Goal: Transaction & Acquisition: Purchase product/service

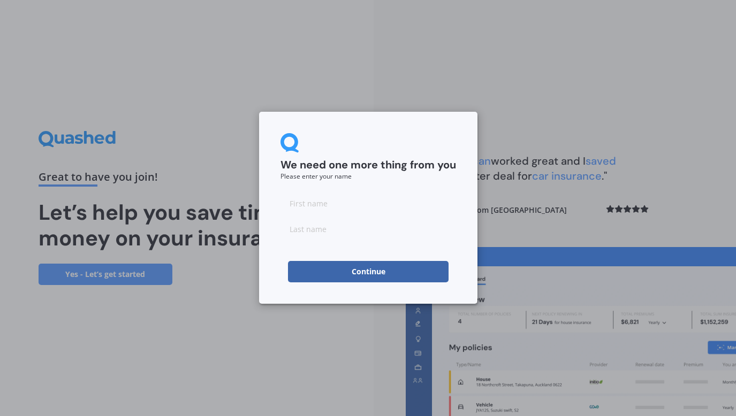
click at [347, 211] on input at bounding box center [368, 203] width 176 height 21
type input "Janine"
click at [321, 228] on input at bounding box center [368, 228] width 176 height 21
type input "Burns"
click at [306, 270] on button "Continue" at bounding box center [368, 271] width 161 height 21
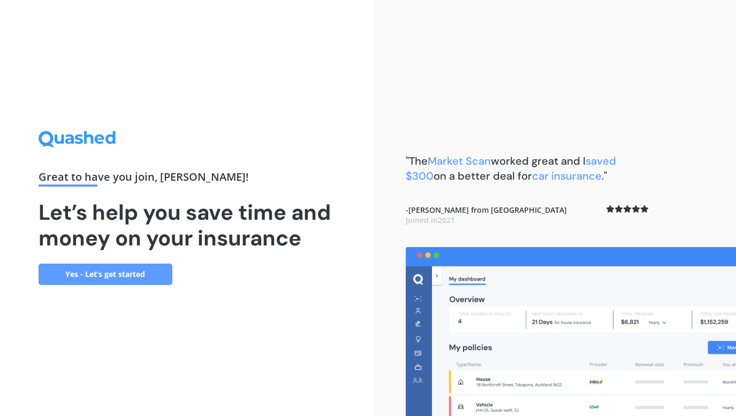
click at [98, 267] on link "Yes - Let’s get started" at bounding box center [106, 274] width 134 height 21
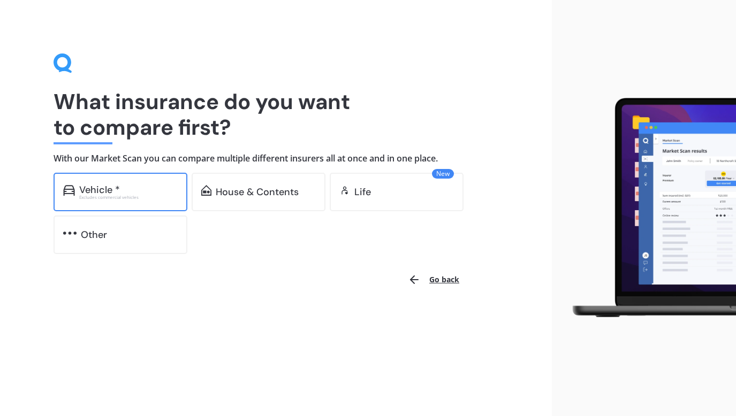
click at [158, 189] on div "Vehicle *" at bounding box center [128, 190] width 98 height 11
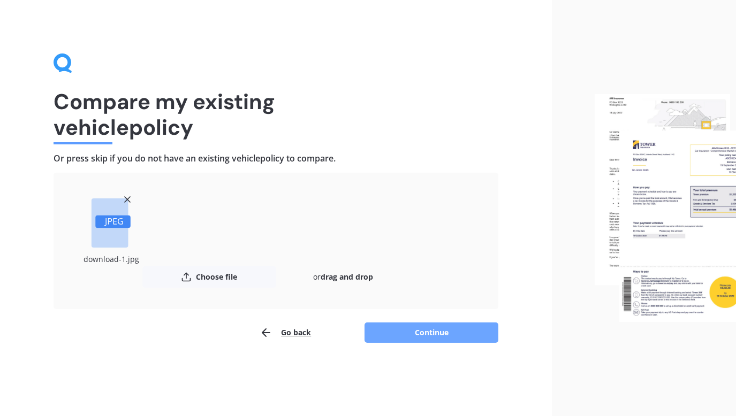
click at [453, 328] on button "Continue" at bounding box center [431, 333] width 134 height 20
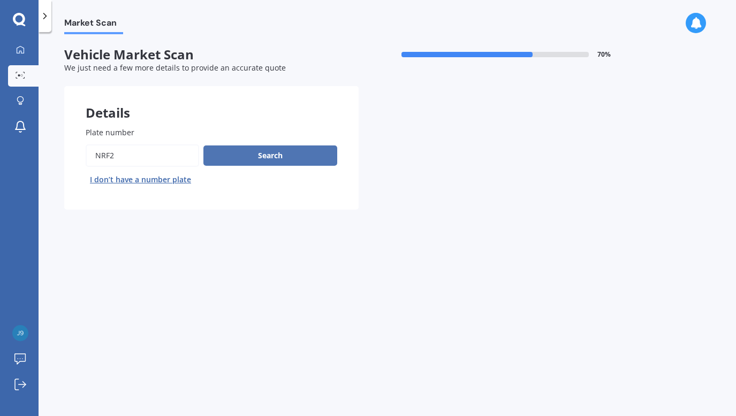
click at [285, 155] on button "Search" at bounding box center [270, 156] width 134 height 20
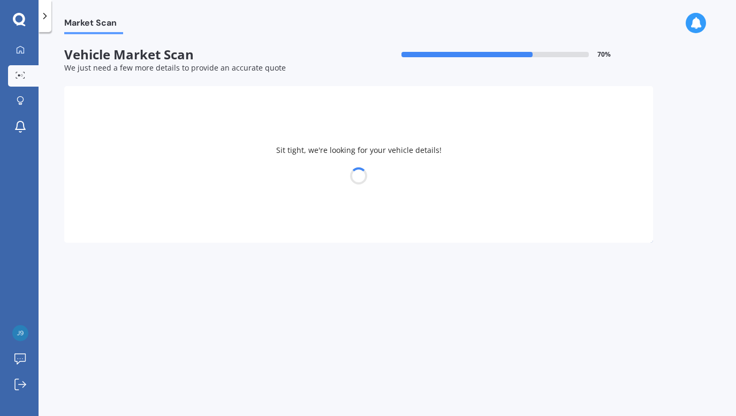
select select "TOYOTA"
select select "AQUA"
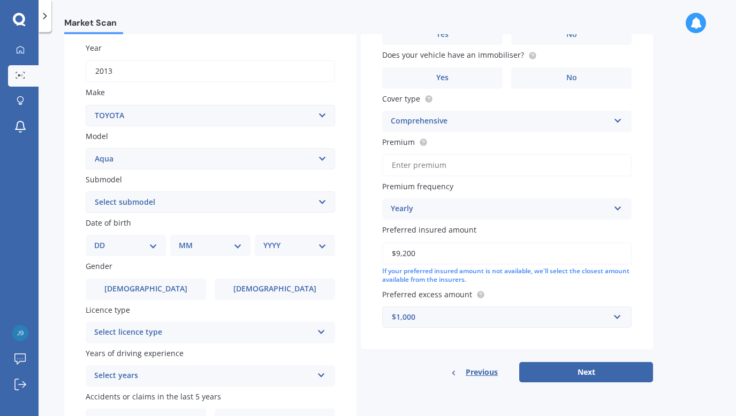
scroll to position [150, 0]
click at [323, 201] on select "Select submodel (All Other) Hatchback Hybrid" at bounding box center [210, 202] width 249 height 21
select select "HYBRID"
click at [86, 193] on select "Select submodel (All Other) Hatchback Hybrid" at bounding box center [210, 202] width 249 height 21
click at [155, 247] on select "DD 01 02 03 04 05 06 07 08 09 10 11 12 13 14 15 16 17 18 19 20 21 22 23 24 25 2…" at bounding box center [125, 246] width 63 height 12
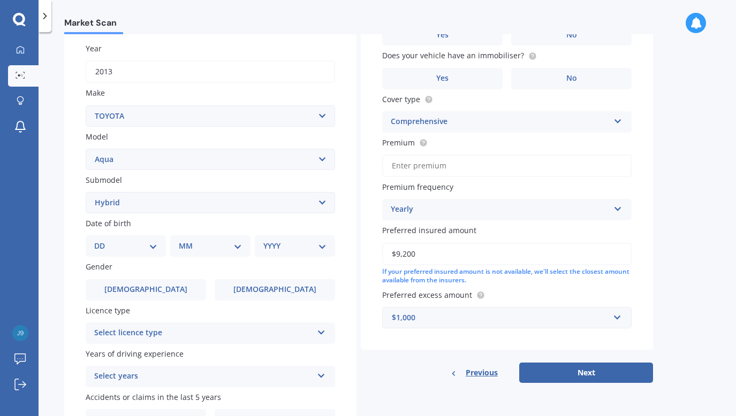
select select "02"
click at [103, 242] on select "DD 01 02 03 04 05 06 07 08 09 10 11 12 13 14 15 16 17 18 19 20 21 22 23 24 25 2…" at bounding box center [125, 246] width 63 height 12
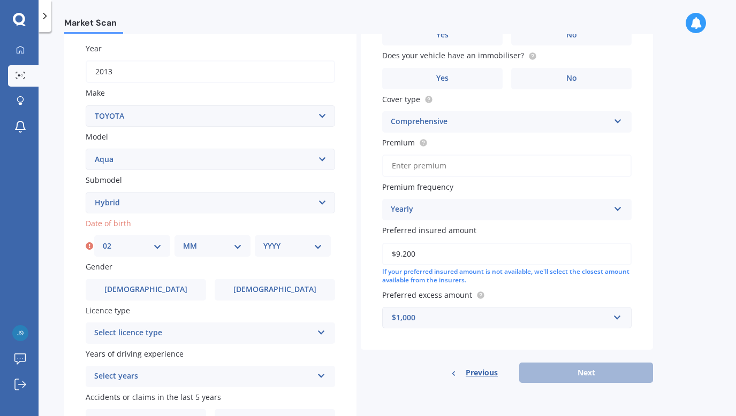
click at [238, 248] on select "MM 01 02 03 04 05 06 07 08 09 10 11 12" at bounding box center [212, 246] width 59 height 12
select select "05"
click at [183, 242] on select "MM 01 02 03 04 05 06 07 08 09 10 11 12" at bounding box center [212, 246] width 59 height 12
click at [317, 248] on select "YYYY 2025 2024 2023 2022 2021 2020 2019 2018 2017 2016 2015 2014 2013 2012 2011…" at bounding box center [292, 246] width 59 height 12
select select "1966"
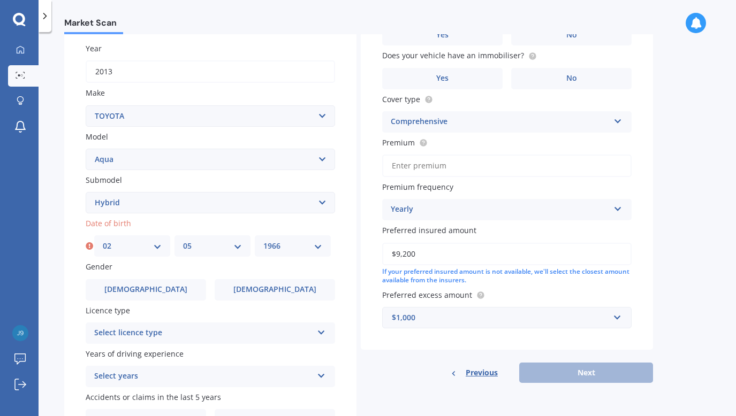
click at [263, 242] on select "YYYY 2025 2024 2023 2022 2021 2020 2019 2018 2017 2016 2015 2014 2013 2012 2011…" at bounding box center [292, 246] width 59 height 12
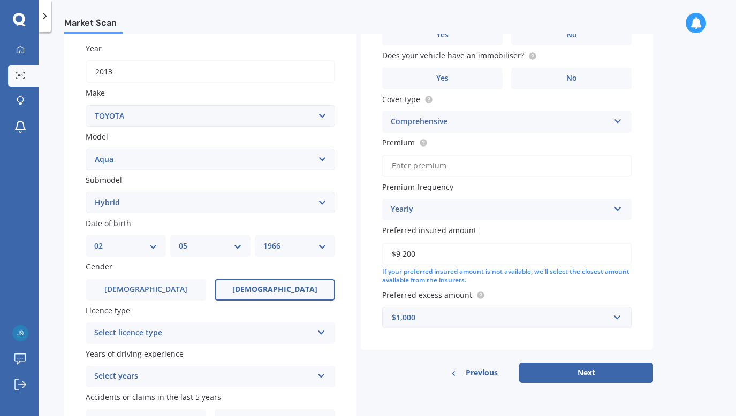
click at [266, 294] on span "Female" at bounding box center [274, 289] width 85 height 9
click at [0, 0] on input "Female" at bounding box center [0, 0] width 0 height 0
click at [296, 323] on div "Licence type Select licence type NZ Full NZ Restricted NZ Learners Australia Un…" at bounding box center [210, 324] width 249 height 39
click at [322, 332] on icon at bounding box center [321, 330] width 9 height 7
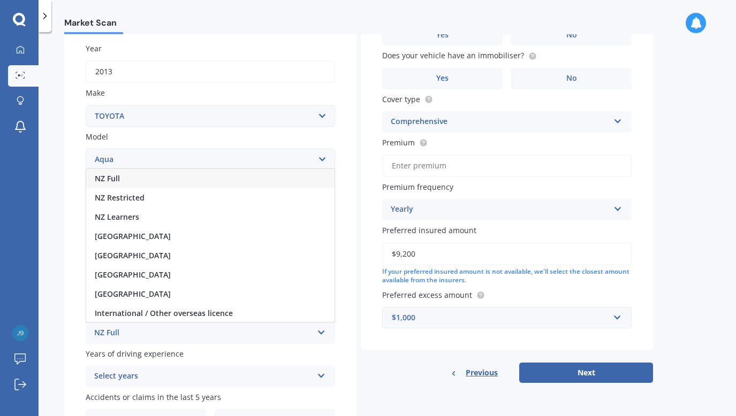
click at [154, 182] on div "NZ Full" at bounding box center [210, 178] width 248 height 19
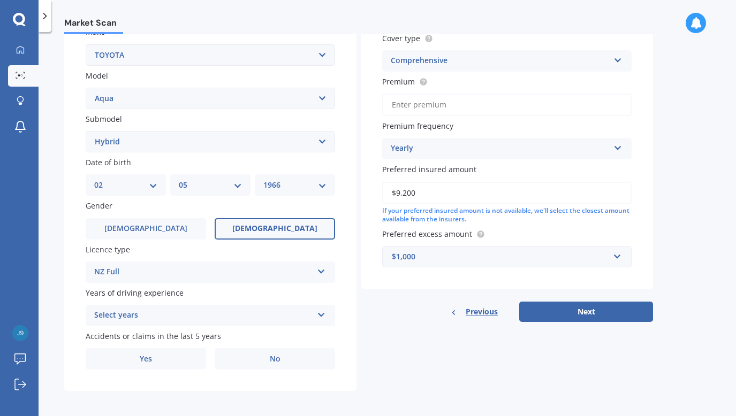
scroll to position [216, 0]
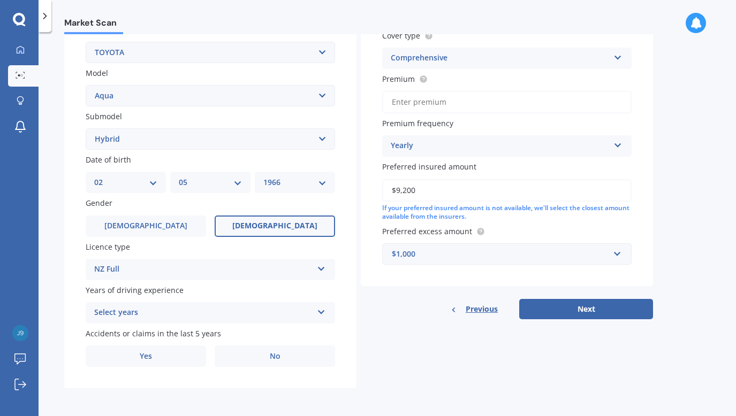
click at [322, 312] on icon at bounding box center [321, 310] width 9 height 7
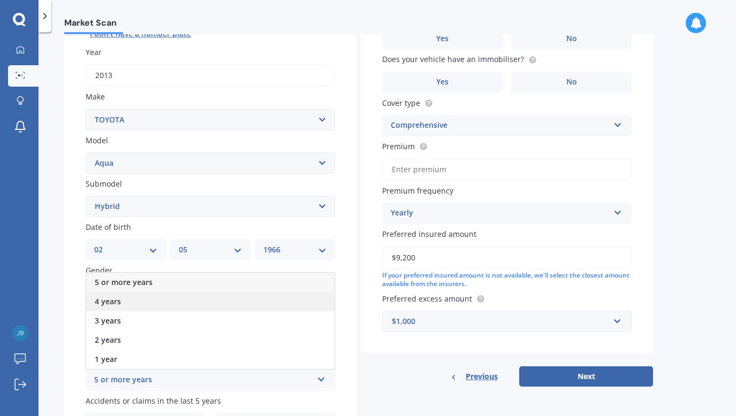
scroll to position [102, 0]
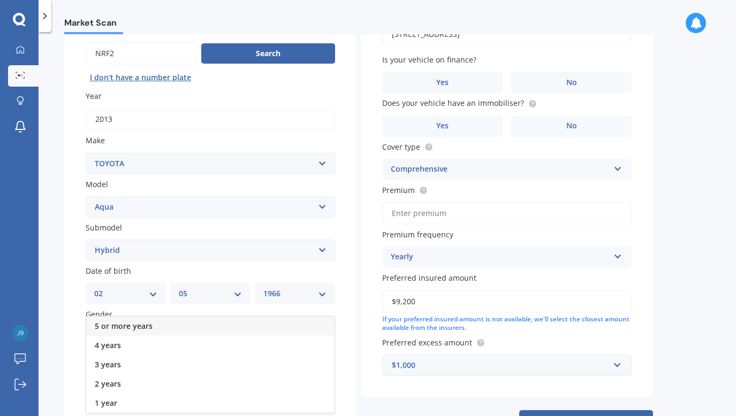
click at [164, 329] on div "5 or more years" at bounding box center [210, 326] width 248 height 19
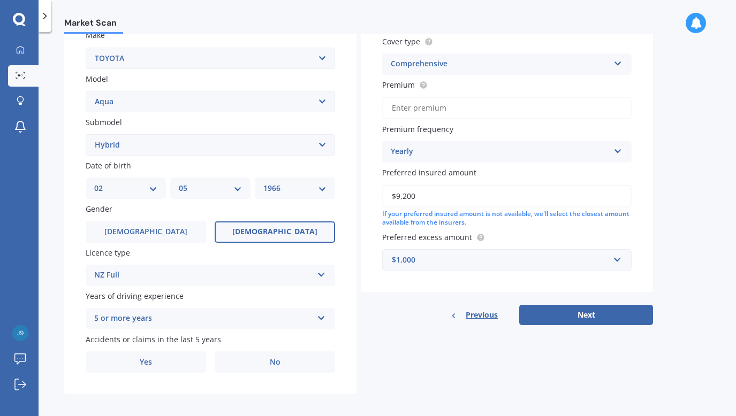
scroll to position [216, 0]
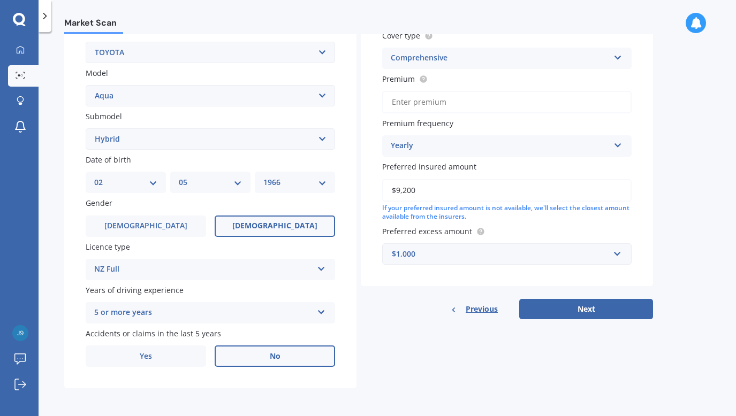
click at [243, 361] on label "No" at bounding box center [275, 356] width 120 height 21
click at [0, 0] on input "No" at bounding box center [0, 0] width 0 height 0
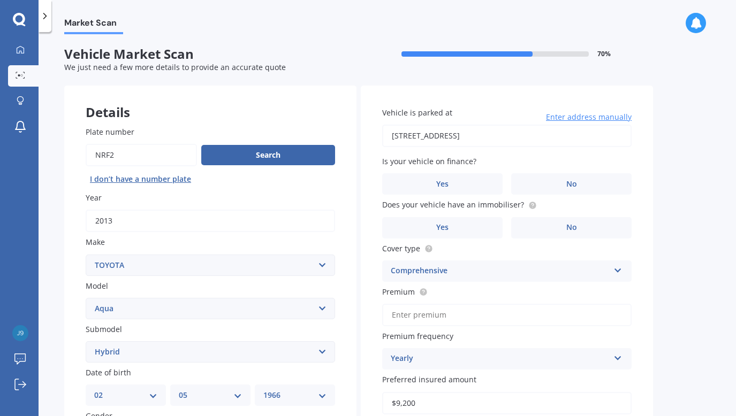
scroll to position [0, 0]
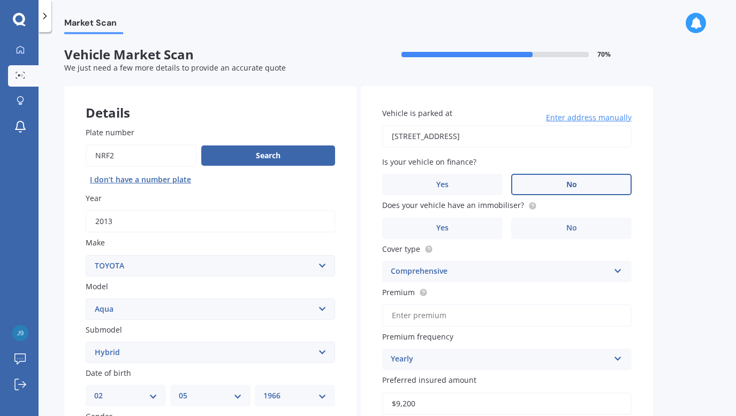
click at [561, 183] on label "No" at bounding box center [571, 184] width 120 height 21
click at [0, 0] on input "No" at bounding box center [0, 0] width 0 height 0
click at [461, 225] on label "Yes" at bounding box center [442, 228] width 120 height 21
click at [0, 0] on input "Yes" at bounding box center [0, 0] width 0 height 0
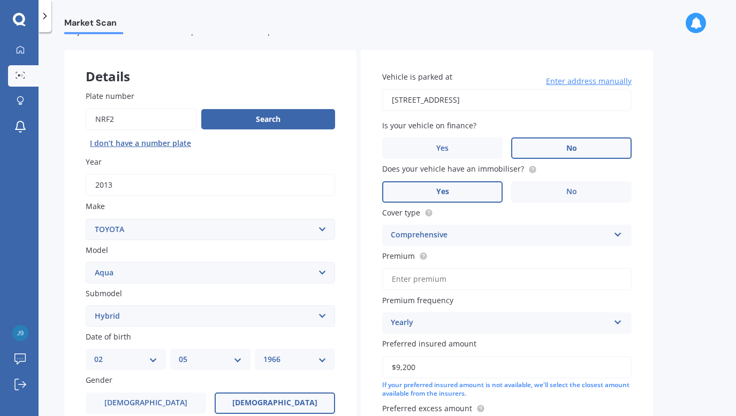
scroll to position [40, 0]
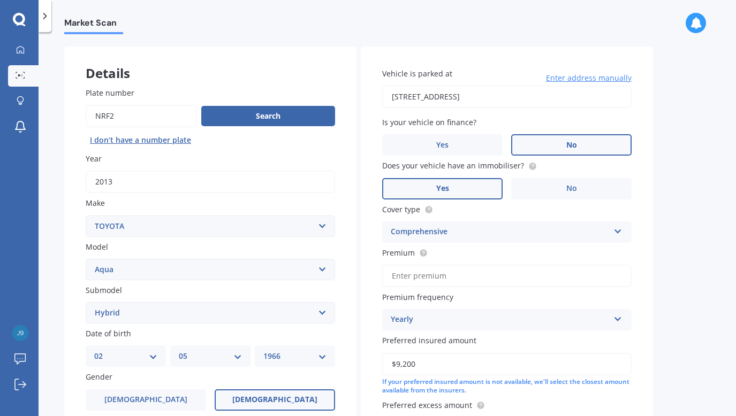
click at [518, 275] on input "Premium" at bounding box center [506, 276] width 249 height 22
click at [531, 251] on label "Premium" at bounding box center [504, 252] width 245 height 11
click at [531, 265] on input "Premium" at bounding box center [506, 276] width 249 height 22
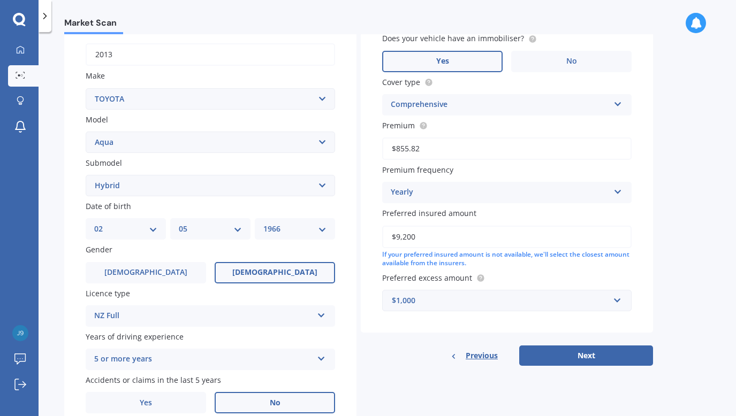
scroll to position [173, 0]
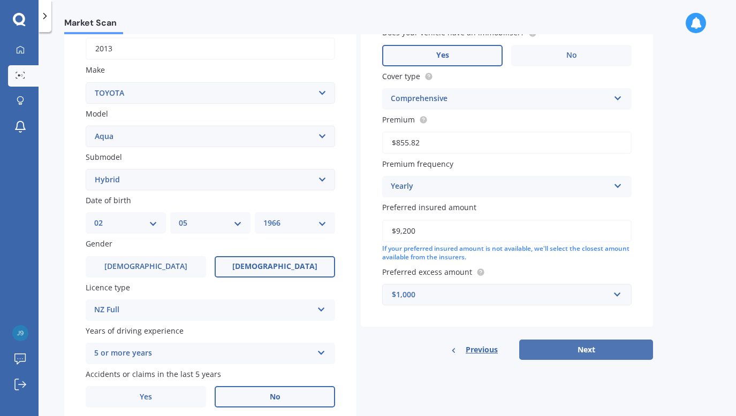
type input "$855.82"
click at [552, 347] on button "Next" at bounding box center [586, 350] width 134 height 20
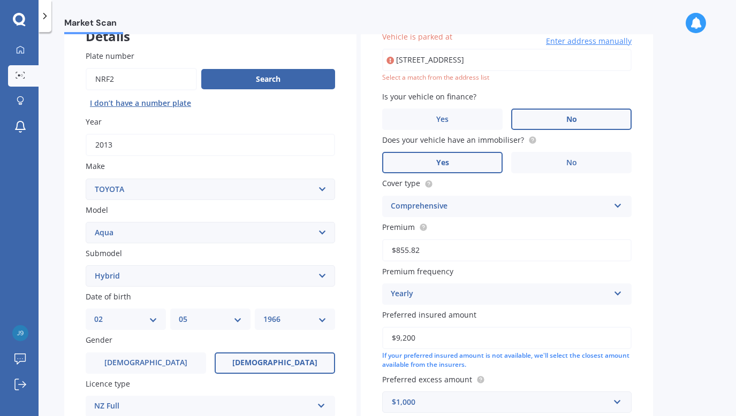
scroll to position [73, 0]
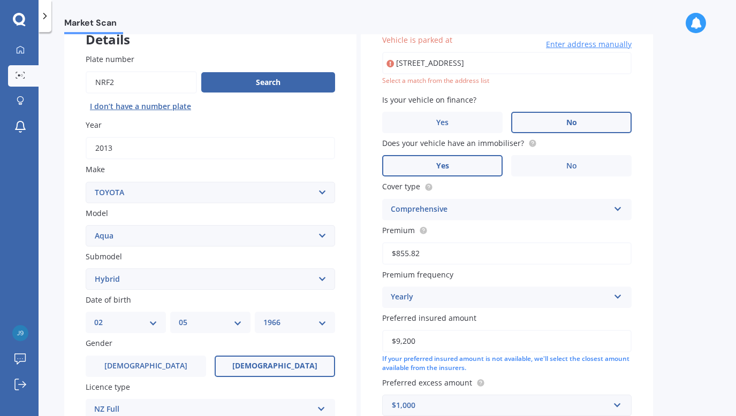
type input "47 Heyders Road, Spencerville, Christchurch 8083"
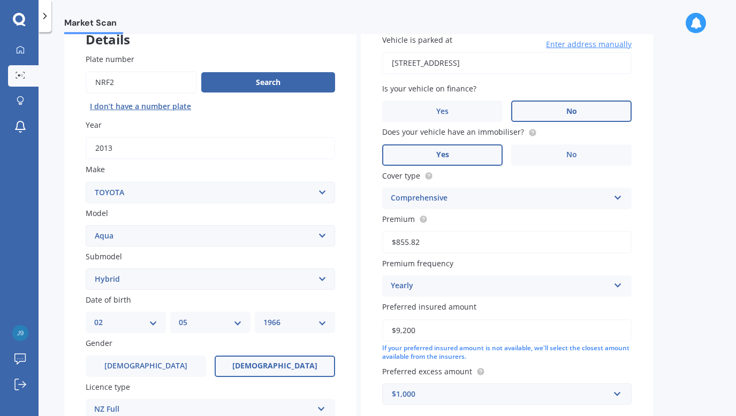
scroll to position [216, 0]
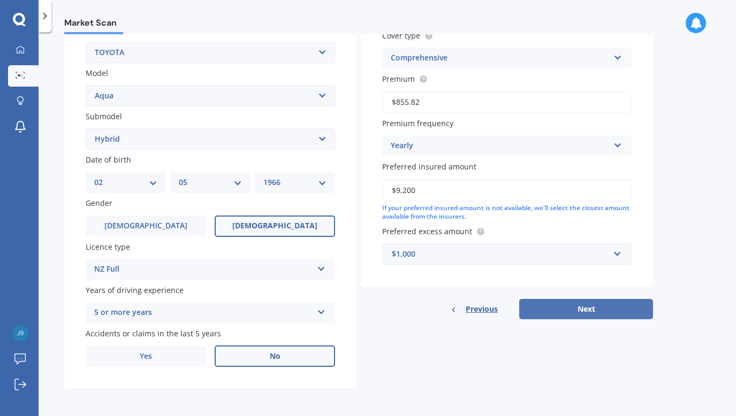
click at [562, 314] on button "Next" at bounding box center [586, 309] width 134 height 20
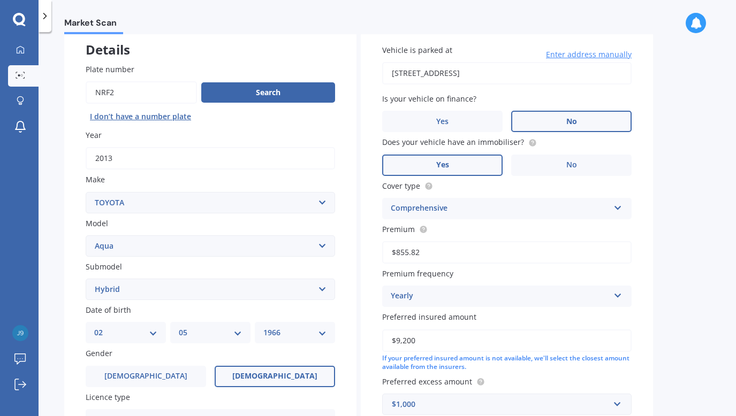
select select "02"
select select "05"
select select "1966"
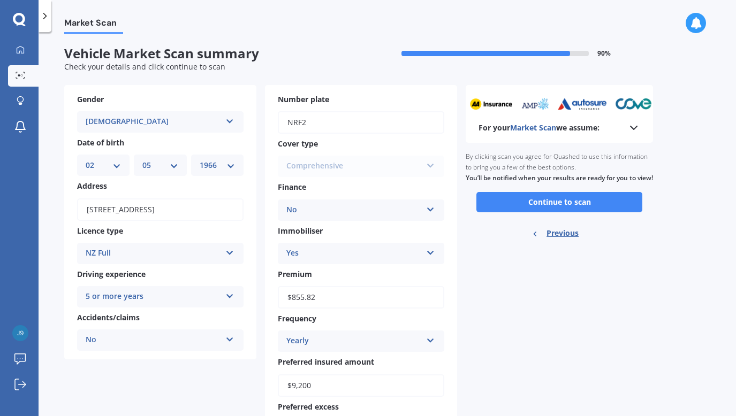
scroll to position [0, 0]
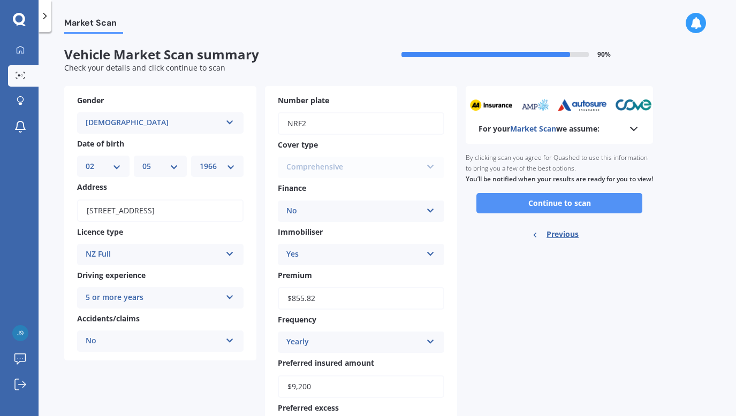
click at [526, 213] on button "Continue to scan" at bounding box center [559, 203] width 166 height 20
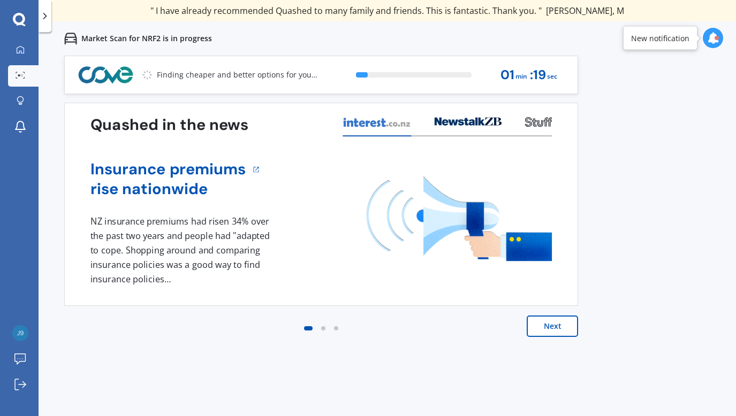
click at [556, 321] on button "Next" at bounding box center [552, 326] width 51 height 21
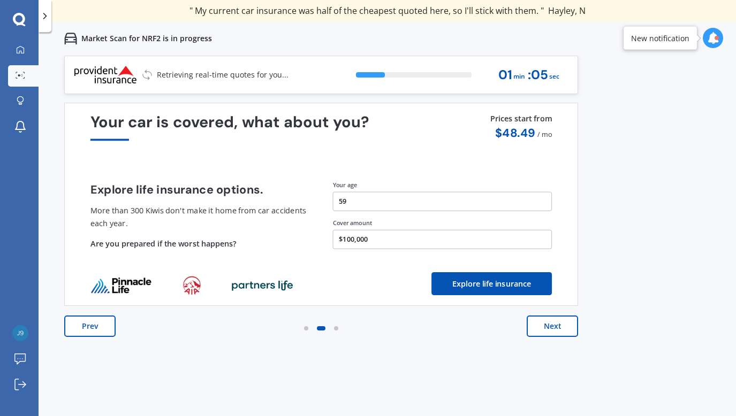
click at [538, 326] on button "Next" at bounding box center [552, 326] width 51 height 21
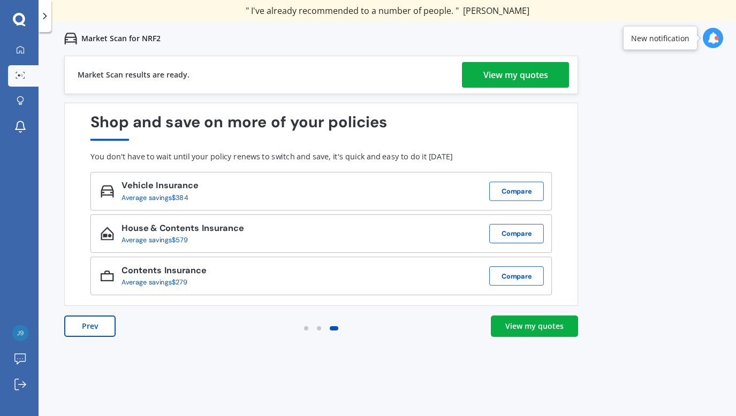
click at [530, 73] on div "View my quotes" at bounding box center [515, 75] width 65 height 26
